Goal: Find specific page/section: Find specific page/section

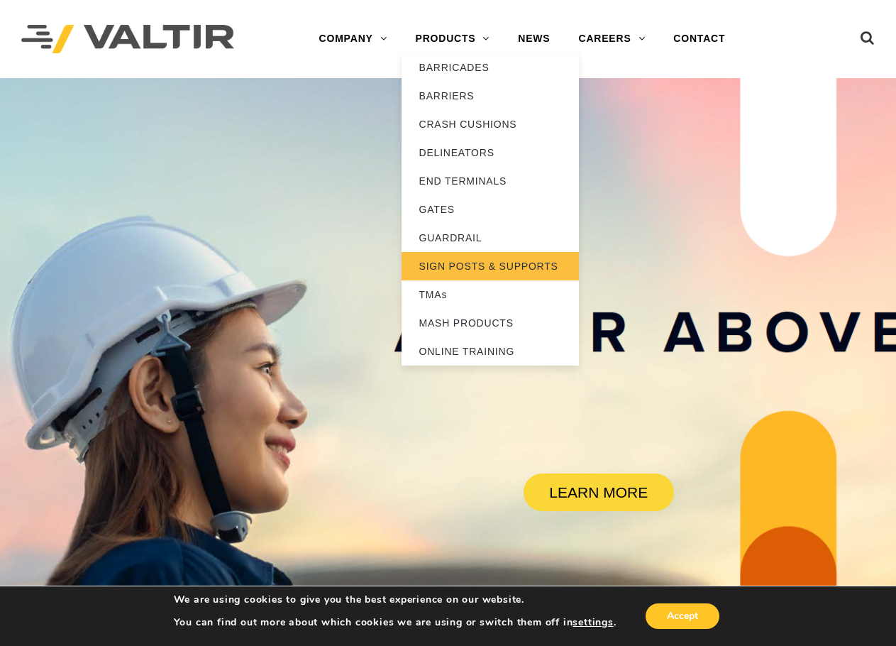
click at [478, 266] on link "SIGN POSTS & SUPPORTS" at bounding box center [490, 266] width 177 height 28
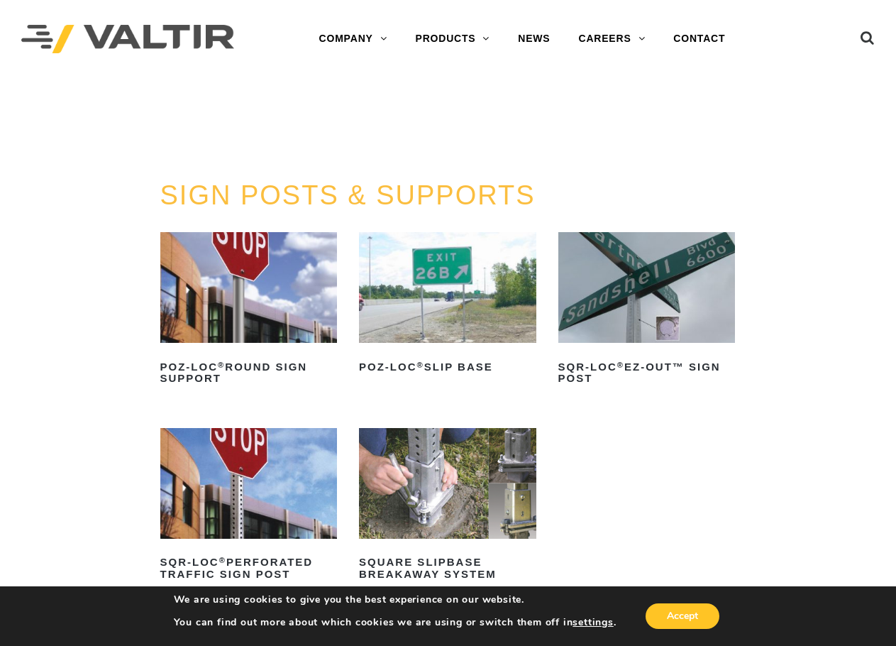
click at [208, 532] on img at bounding box center [248, 483] width 177 height 111
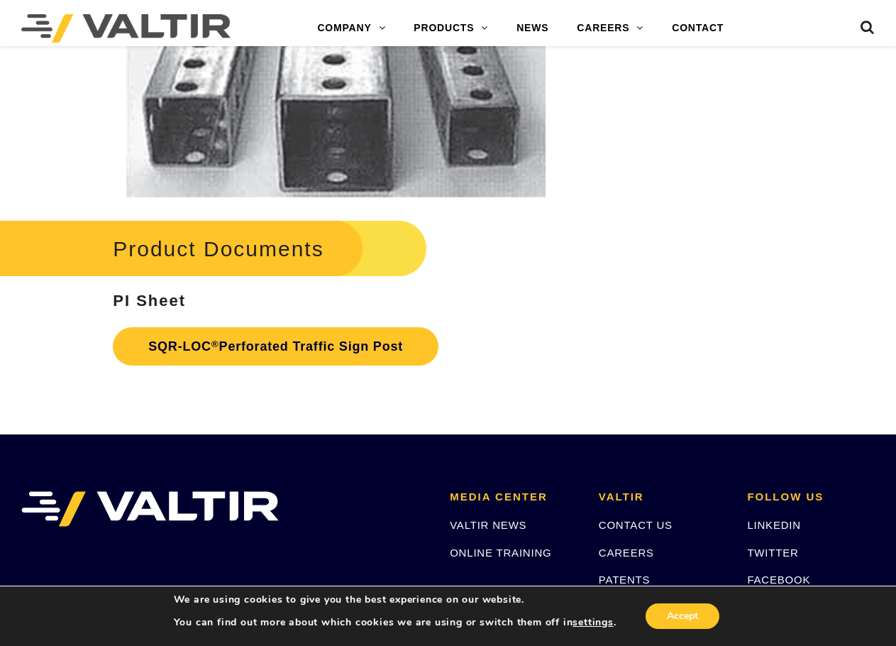
scroll to position [2484, 0]
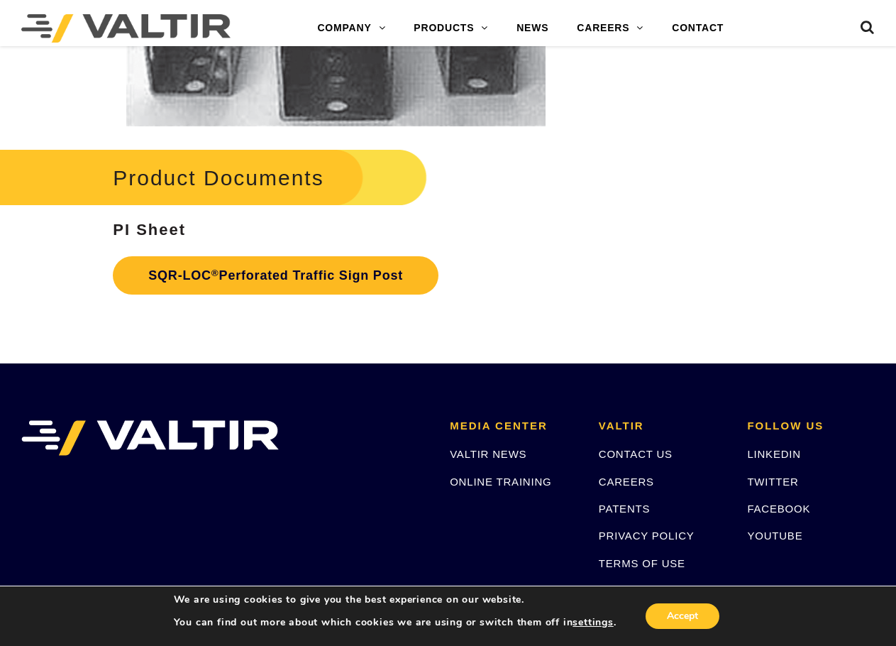
click at [326, 278] on link "SQR-LOC ® Perforated Traffic Sign Post" at bounding box center [276, 275] width 326 height 38
